Goal: Check status: Check status

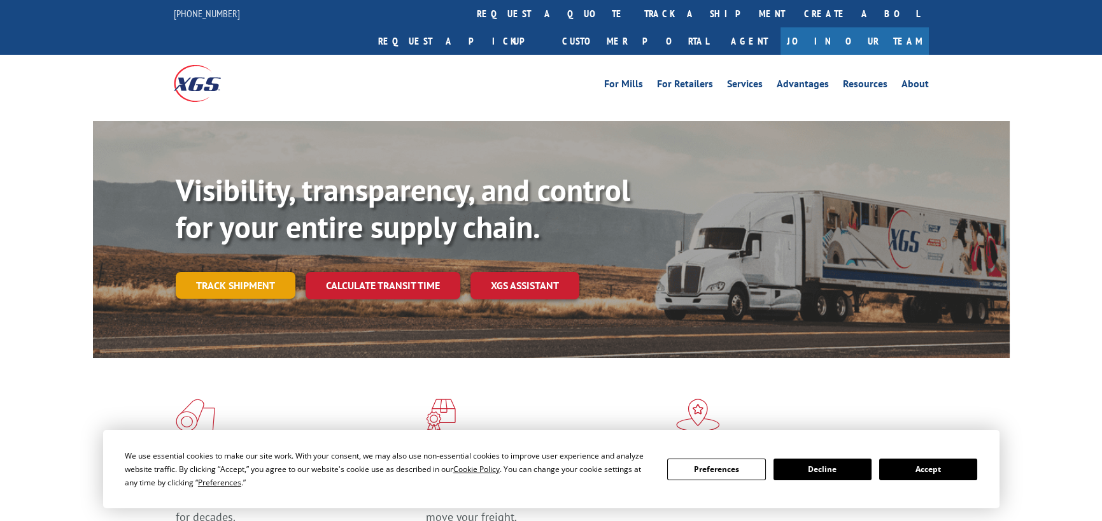
click at [226, 272] on link "Track shipment" at bounding box center [236, 285] width 120 height 27
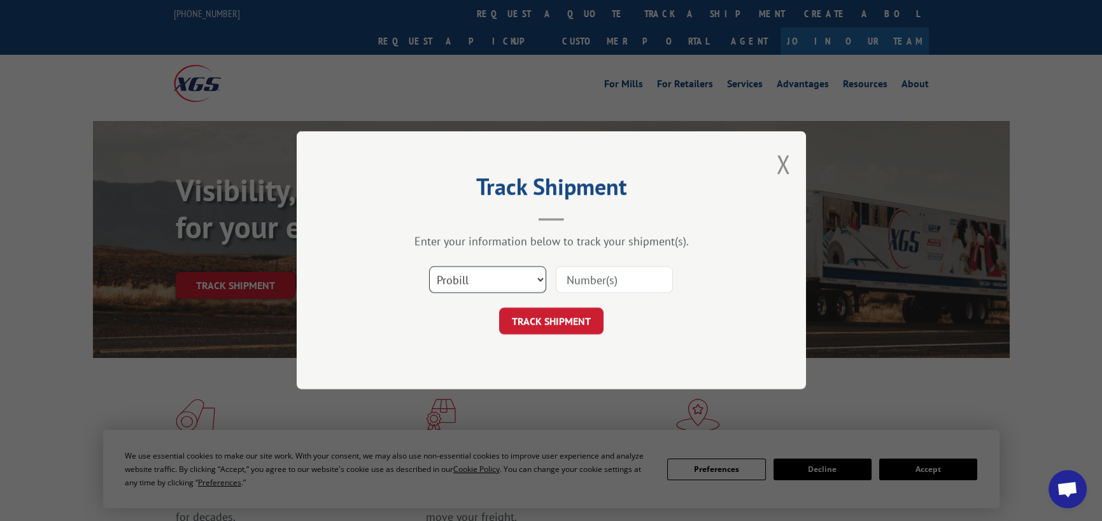
click at [484, 268] on select "Select category... Probill BOL PO" at bounding box center [487, 280] width 117 height 27
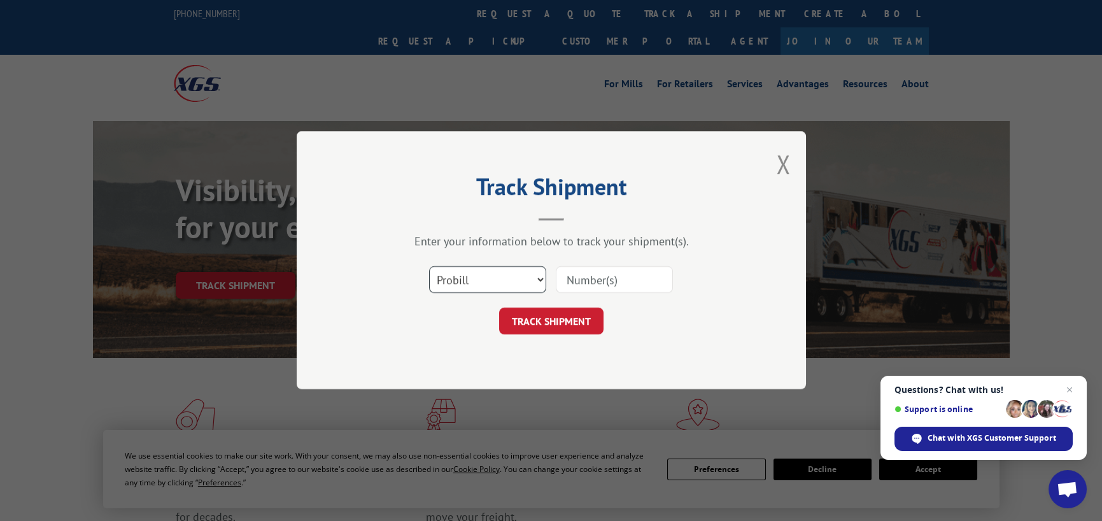
select select "bol"
click at [429, 267] on select "Select category... Probill BOL PO" at bounding box center [487, 280] width 117 height 27
click at [577, 278] on input at bounding box center [614, 280] width 117 height 27
type input "54395029"
click at [577, 309] on button "TRACK SHIPMENT" at bounding box center [551, 321] width 104 height 27
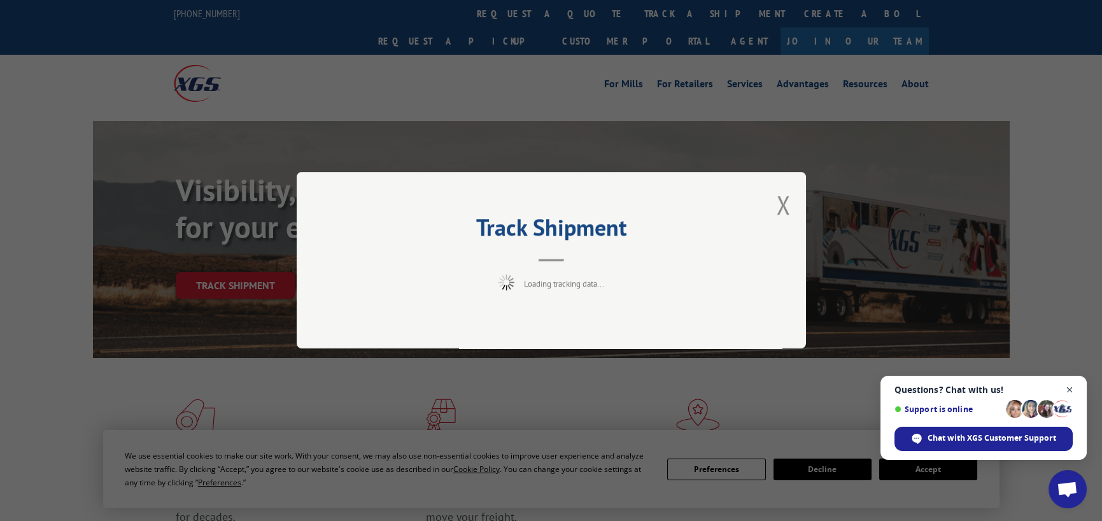
click at [1074, 393] on span "Close chat" at bounding box center [1070, 390] width 16 height 16
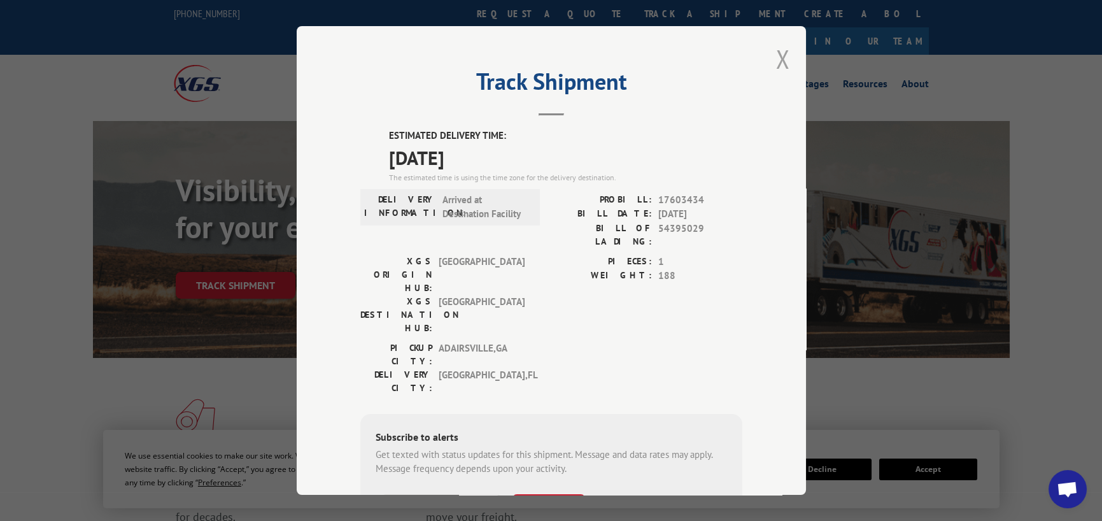
click at [776, 59] on button "Close modal" at bounding box center [783, 59] width 14 height 34
